Goal: Task Accomplishment & Management: Use online tool/utility

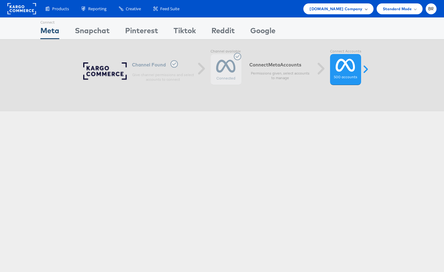
click at [340, 10] on span "[DOMAIN_NAME] Company" at bounding box center [336, 9] width 53 height 7
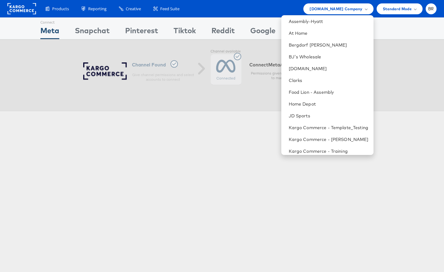
scroll to position [98, 0]
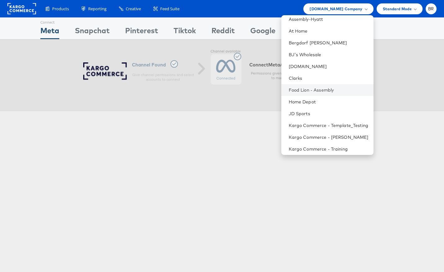
click at [307, 85] on li "Food Lion - Assembly" at bounding box center [328, 90] width 92 height 12
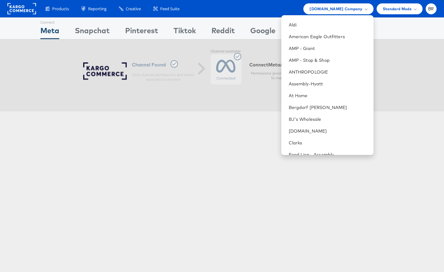
scroll to position [0, 0]
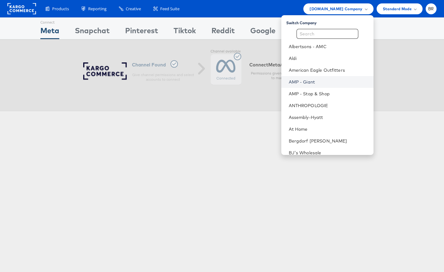
click at [306, 82] on link "AMP - Giant" at bounding box center [329, 82] width 80 height 6
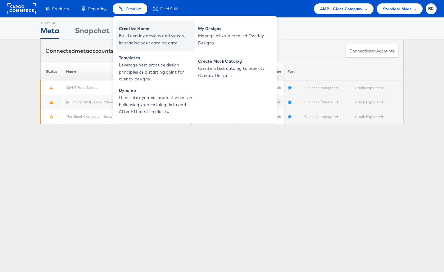
click at [132, 33] on span "Build overlay designs and videos, leveraging your catalog data." at bounding box center [156, 39] width 75 height 14
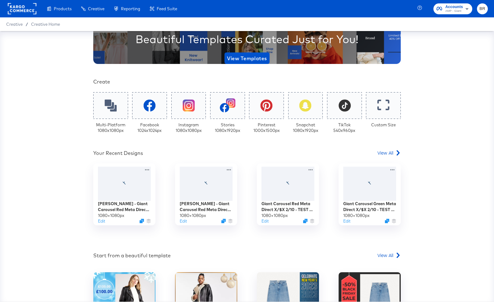
scroll to position [145, 0]
